Goal: Task Accomplishment & Management: Complete application form

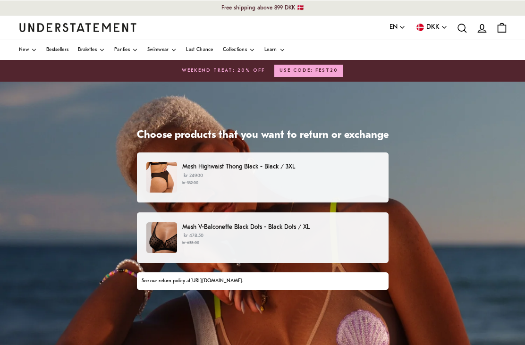
click at [357, 180] on small "kr 332.00" at bounding box center [280, 183] width 196 height 7
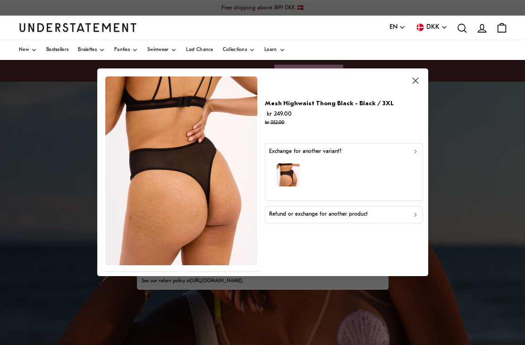
click at [375, 213] on div "Refund or exchange for another product" at bounding box center [344, 215] width 150 height 9
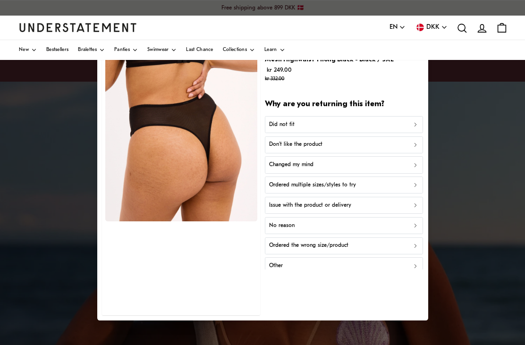
click at [377, 122] on div "Did not fit" at bounding box center [344, 124] width 150 height 9
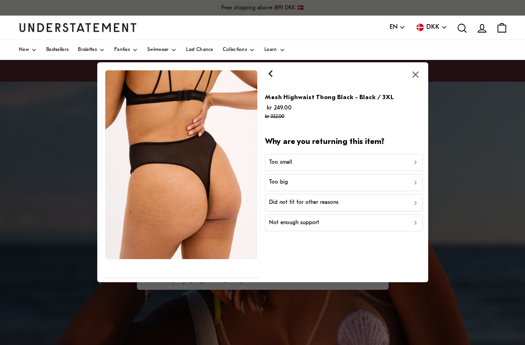
click at [338, 201] on div "Did not fit for other reasons" at bounding box center [344, 202] width 150 height 9
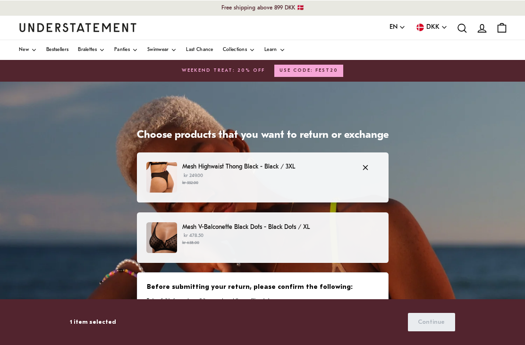
click at [330, 236] on p "kr 478.50 kr 638.00" at bounding box center [280, 239] width 196 height 14
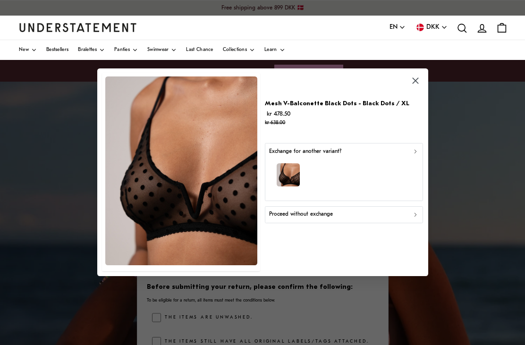
click at [327, 211] on p "Proceed without exchange" at bounding box center [301, 215] width 64 height 9
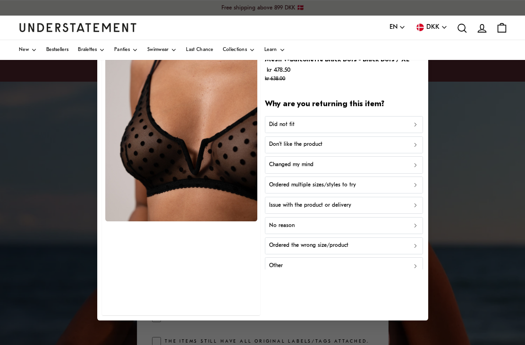
click at [345, 117] on button "Did not fit" at bounding box center [344, 124] width 158 height 17
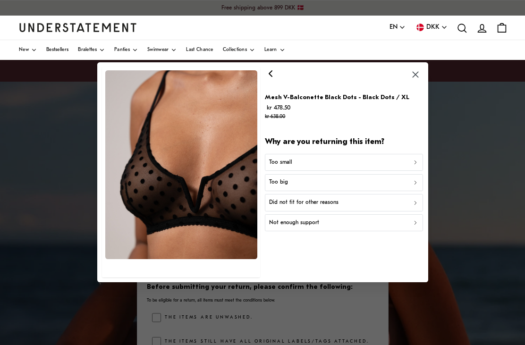
click at [321, 164] on div "Too small" at bounding box center [344, 162] width 150 height 9
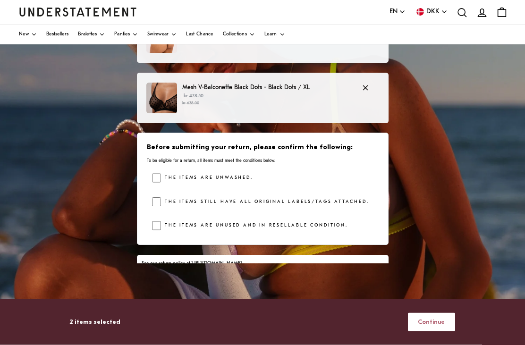
scroll to position [144, 0]
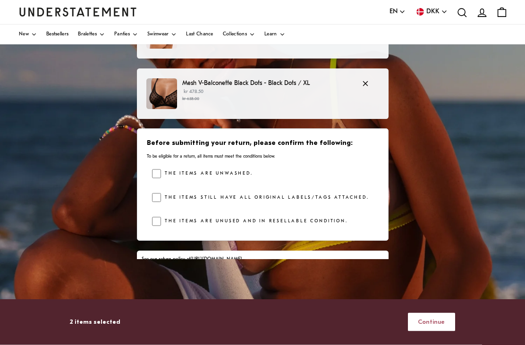
click at [442, 331] on span "Continue" at bounding box center [431, 322] width 27 height 17
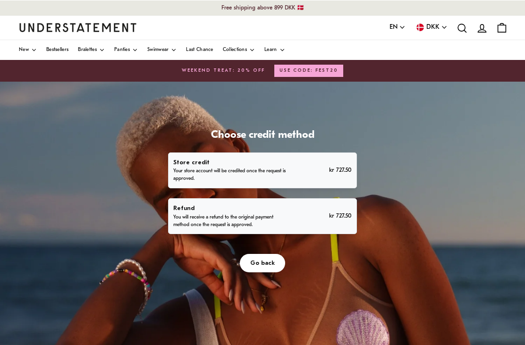
click at [289, 229] on p "You will receive a refund to the original payment method once the request is ap…" at bounding box center [231, 221] width 116 height 15
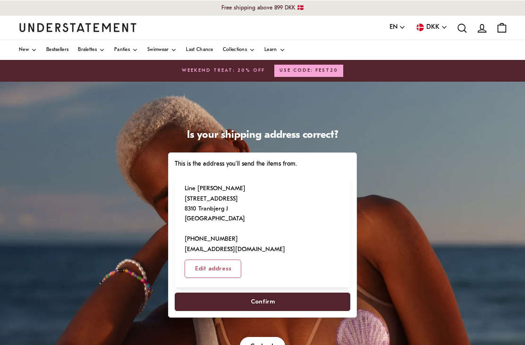
click at [340, 311] on span "Confirm" at bounding box center [262, 301] width 155 height 17
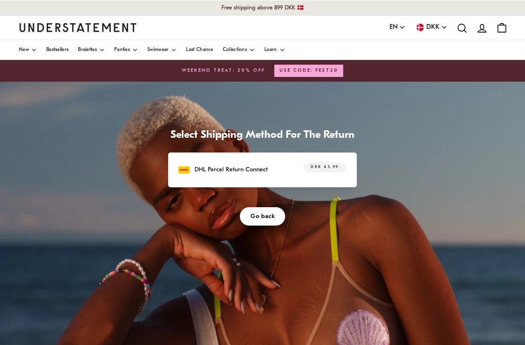
click at [347, 177] on div "DHL Parcel Return Connect DKK 45.99" at bounding box center [263, 169] width 168 height 15
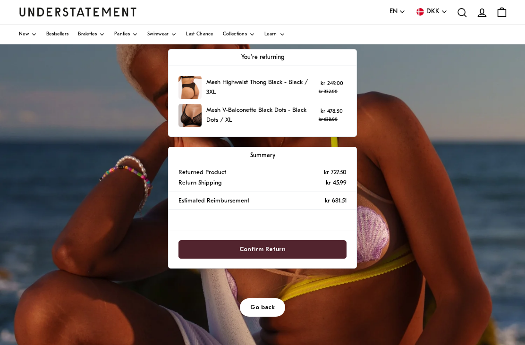
scroll to position [103, 0]
click at [337, 258] on span "Confirm Return" at bounding box center [263, 249] width 148 height 17
